Goal: Task Accomplishment & Management: Manage account settings

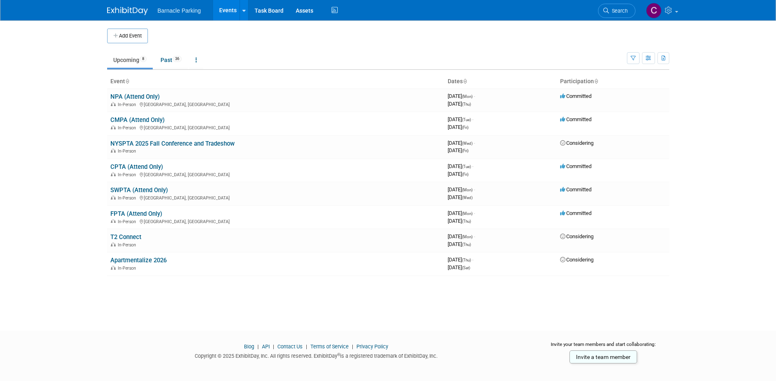
click at [73, 125] on body "Barnacle Parking Events Add Event Bulk Upload Events Shareable Event Boards Rec…" at bounding box center [388, 190] width 776 height 381
click at [139, 97] on link "NPA (Attend Only)" at bounding box center [134, 96] width 49 height 7
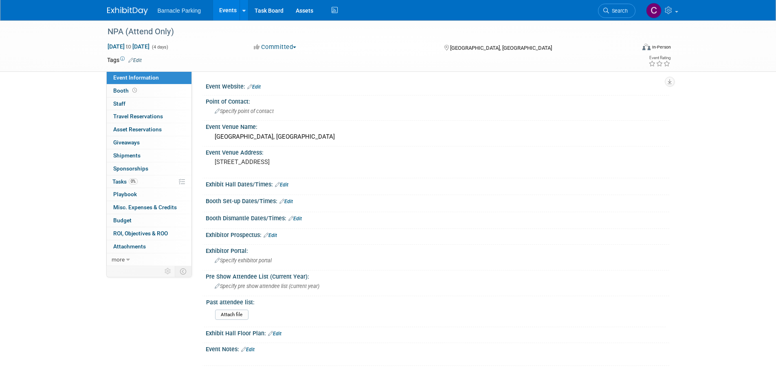
click at [262, 85] on div "Event Website: Edit" at bounding box center [438, 85] width 464 height 11
click at [259, 86] on link "Edit" at bounding box center [253, 87] width 13 height 6
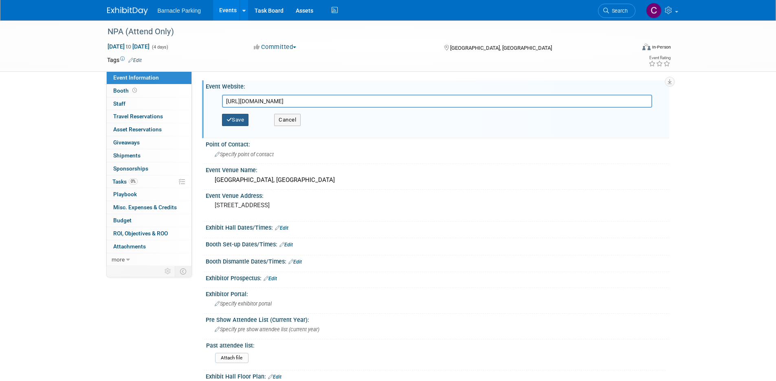
type input "https://www.npaconvention.org/"
click at [234, 121] on button "Save" at bounding box center [235, 120] width 27 height 12
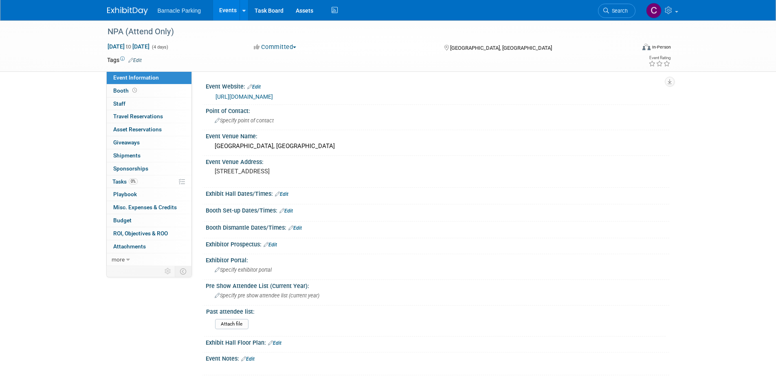
click at [227, 9] on link "Events" at bounding box center [228, 10] width 30 height 20
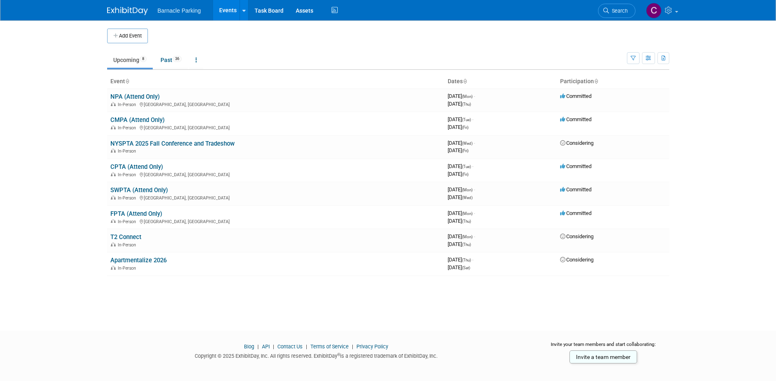
scroll to position [7, 0]
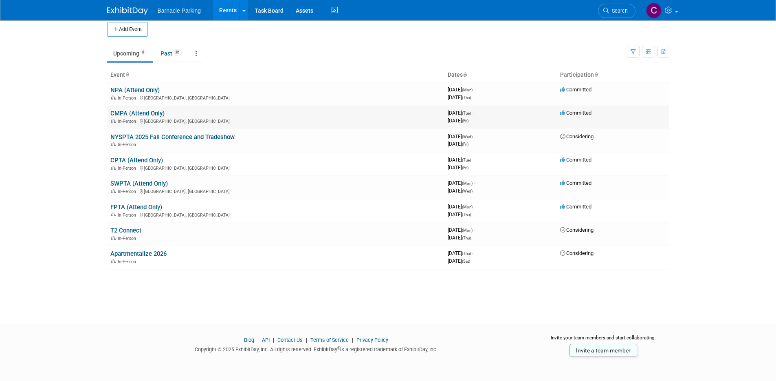
click at [152, 112] on link "CMPA (Attend Only)" at bounding box center [137, 113] width 54 height 7
click at [138, 114] on link "CMPA (Attend Only)" at bounding box center [137, 113] width 54 height 7
click at [676, 9] on link at bounding box center [662, 10] width 40 height 20
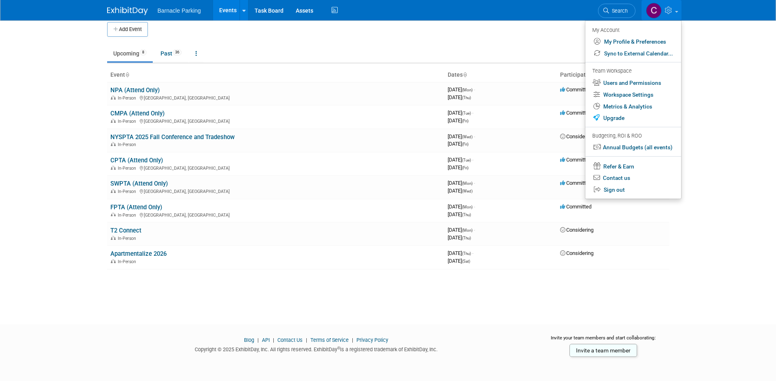
click at [701, 84] on body "Barnacle Parking Events Add Event Bulk Upload Events Shareable Event Boards Rec…" at bounding box center [388, 183] width 776 height 381
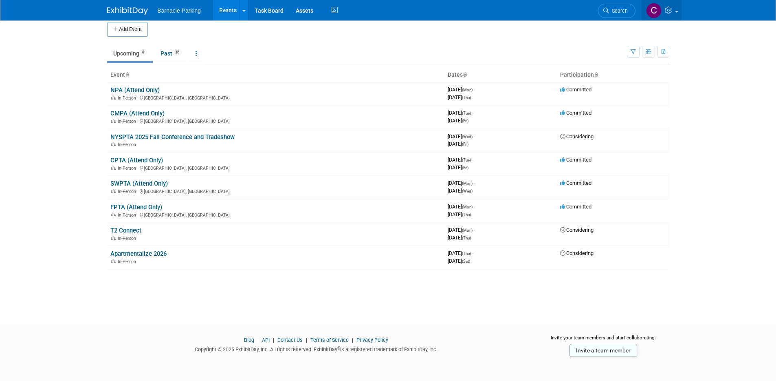
click at [677, 13] on link at bounding box center [662, 10] width 40 height 20
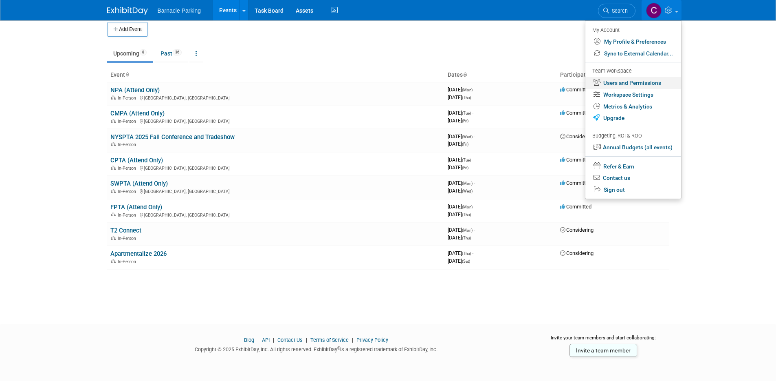
click at [644, 81] on link "Users and Permissions" at bounding box center [634, 83] width 96 height 12
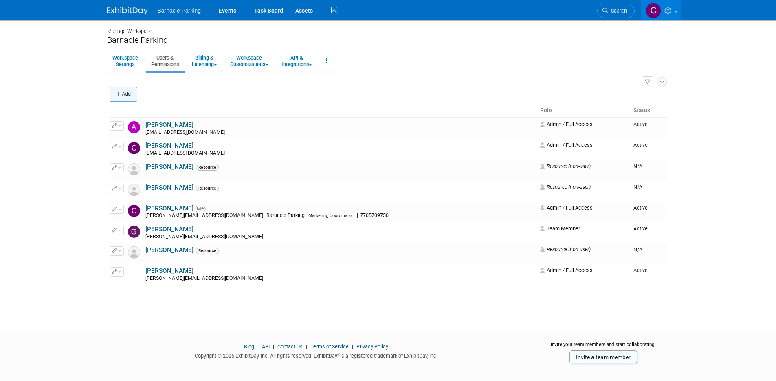
click at [121, 99] on button "Add" at bounding box center [124, 94] width 28 height 15
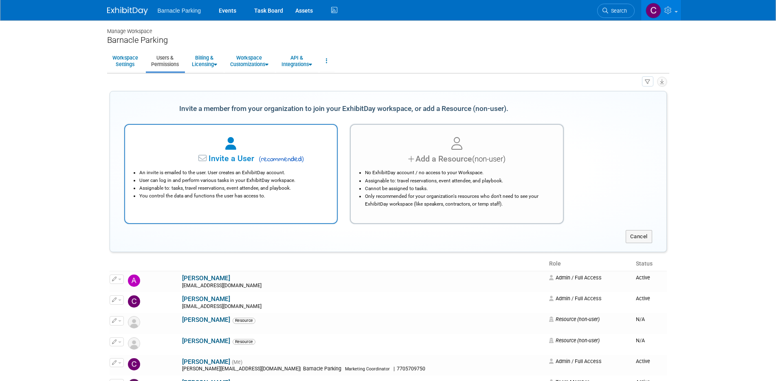
click at [236, 179] on li "User can log in and perform various tasks in your ExhibitDay workspace." at bounding box center [233, 180] width 188 height 8
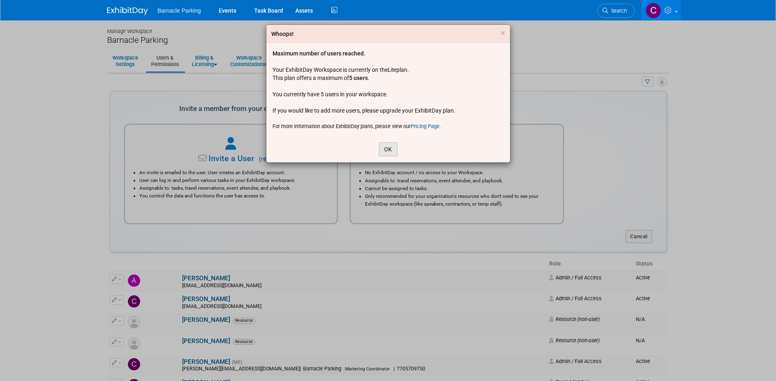
click at [390, 149] on button "OK" at bounding box center [388, 149] width 19 height 14
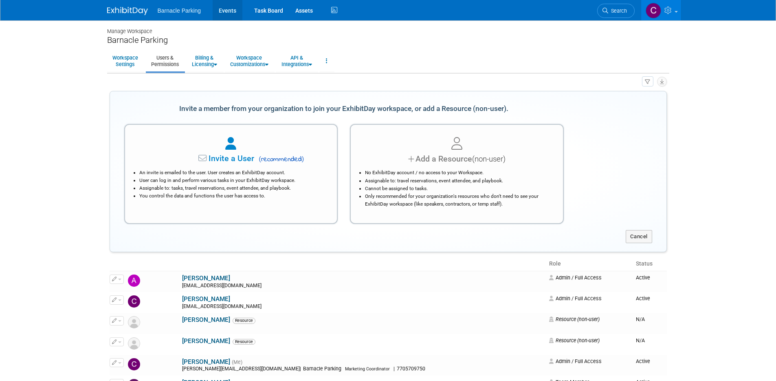
click at [233, 12] on link "Events" at bounding box center [228, 10] width 30 height 20
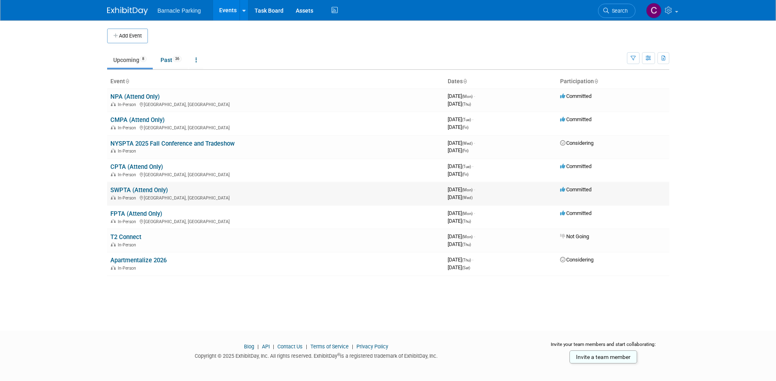
click at [127, 190] on link "SWPTA (Attend Only)" at bounding box center [138, 189] width 57 height 7
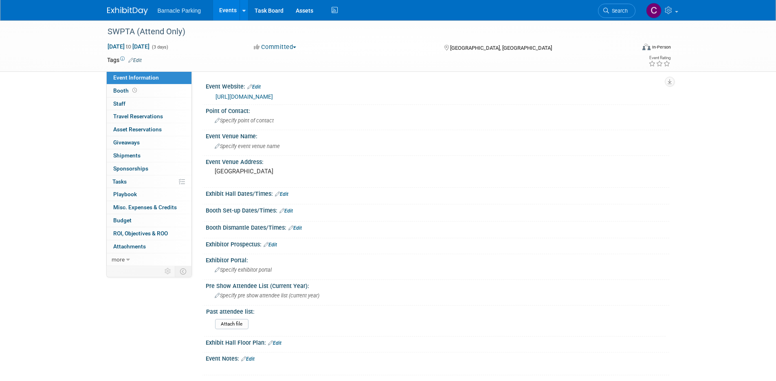
click at [222, 14] on link "Events" at bounding box center [228, 10] width 30 height 20
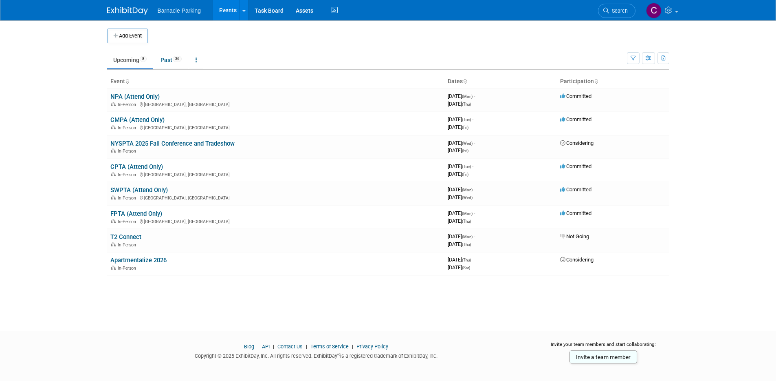
click at [60, 141] on body "Barnacle Parking Events Add Event Bulk Upload Events Shareable Event Boards Rec…" at bounding box center [388, 190] width 776 height 381
click at [126, 98] on link "NPA (Attend Only)" at bounding box center [134, 96] width 49 height 7
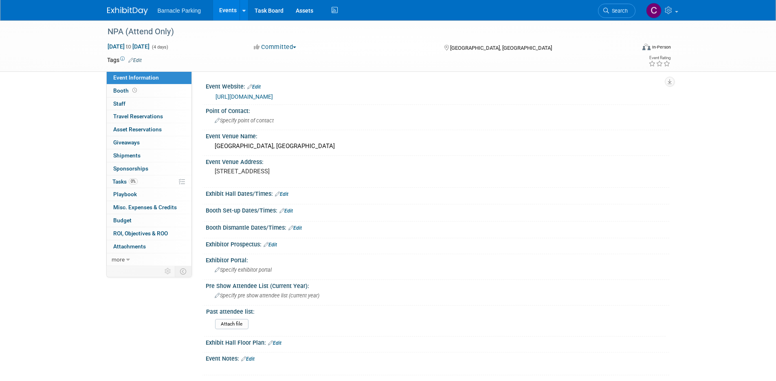
click at [273, 98] on link "[URL][DOMAIN_NAME]" at bounding box center [244, 96] width 57 height 7
click at [398, 18] on div "Barnacle Parking Events Add Event Bulk Upload Events Shareable Event Boards Rec…" at bounding box center [388, 10] width 562 height 20
click at [224, 11] on link "Events" at bounding box center [228, 10] width 30 height 20
